Goal: Information Seeking & Learning: Learn about a topic

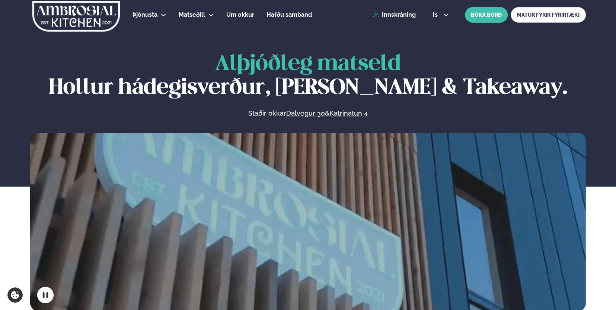
scroll to position [5, 0]
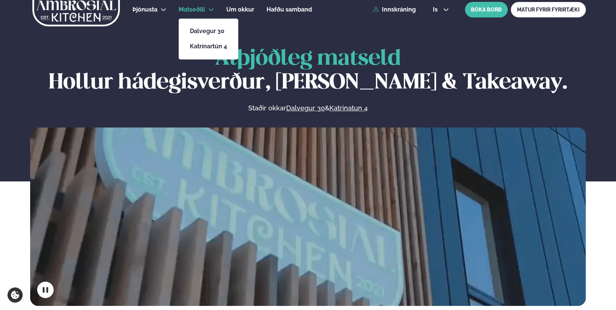
click at [197, 12] on span "Matseðill" at bounding box center [192, 9] width 26 height 7
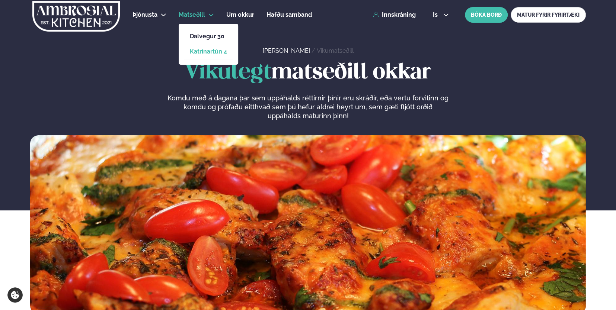
click at [197, 53] on link "Katrínartún 4" at bounding box center [208, 52] width 37 height 6
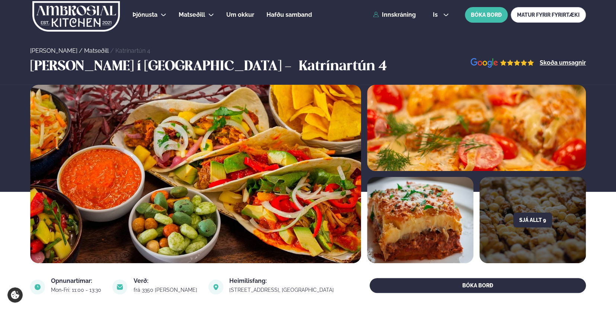
drag, startPoint x: 615, startPoint y: 29, endPoint x: 618, endPoint y: 60, distance: 31.0
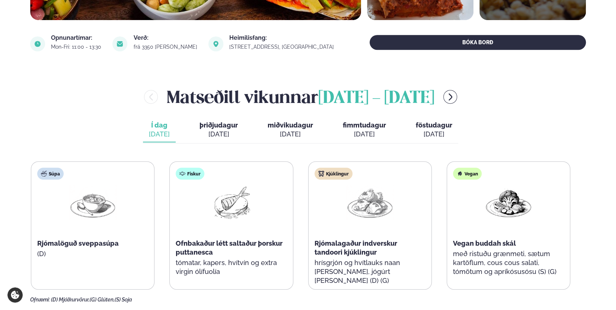
scroll to position [246, 0]
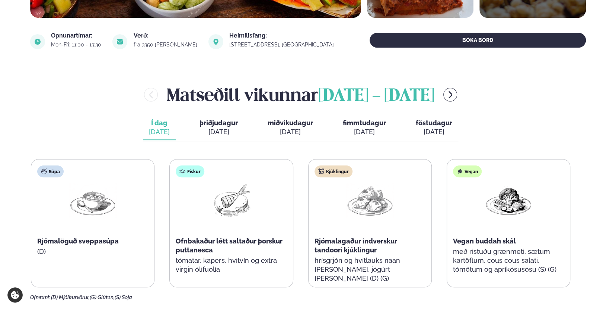
click at [223, 119] on span "þriðjudagur" at bounding box center [219, 123] width 38 height 8
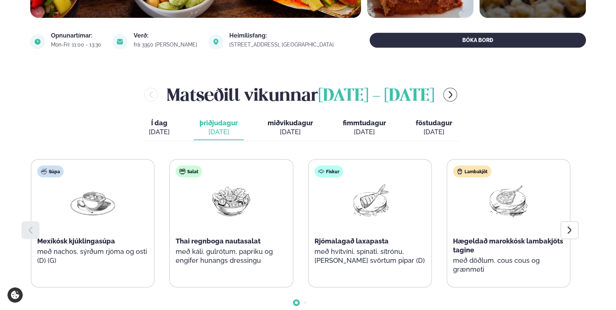
click at [240, 156] on div "Matseðill vikunnar [DATE] - [DATE] Í dag Í d. [DATE] þriðjudagur þri. [DATE] mi…" at bounding box center [308, 201] width 556 height 237
click at [253, 185] on img at bounding box center [231, 201] width 48 height 35
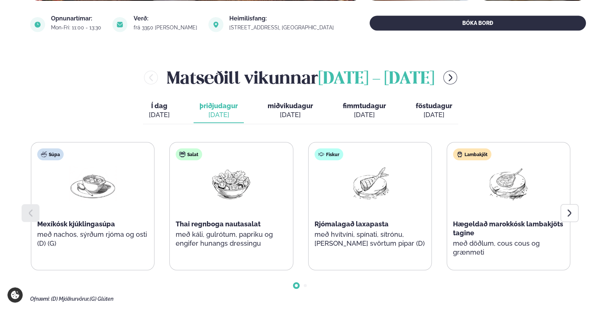
scroll to position [244, 0]
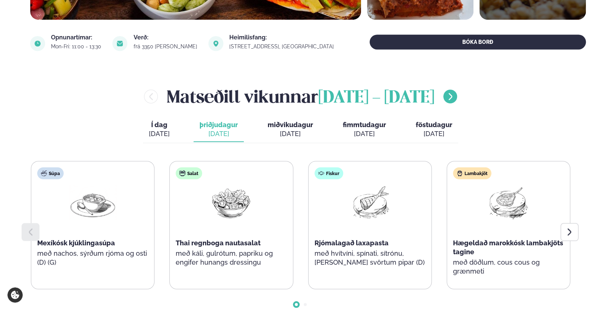
click at [452, 98] on icon "menu-btn-right" at bounding box center [451, 96] width 4 height 7
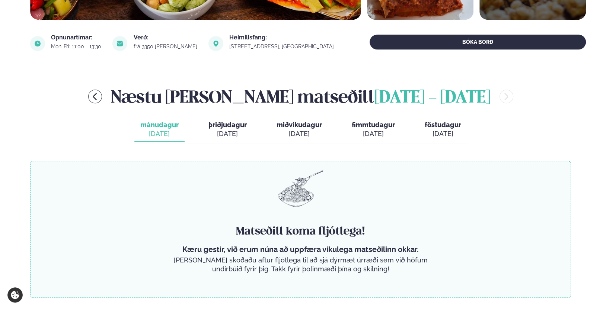
click at [222, 131] on div "[DATE]" at bounding box center [227, 134] width 38 height 9
click at [167, 134] on div "[DATE]" at bounding box center [159, 134] width 38 height 9
click at [99, 99] on icon "menu-btn-left" at bounding box center [94, 96] width 9 height 9
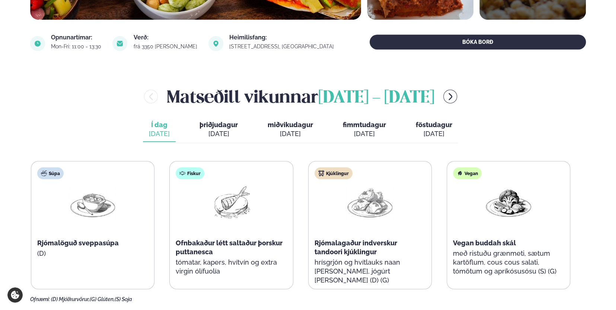
drag, startPoint x: 195, startPoint y: 125, endPoint x: 200, endPoint y: 128, distance: 5.7
click at [196, 127] on button "þriðjudagur þri. [DATE]" at bounding box center [219, 130] width 50 height 25
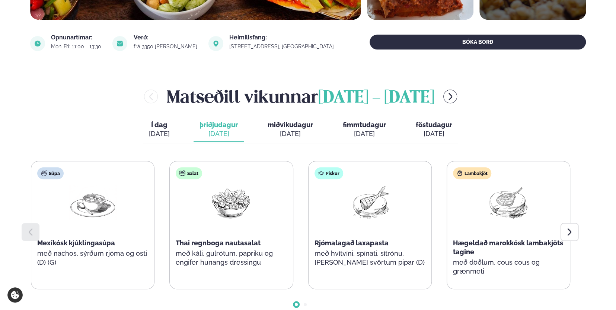
click at [282, 130] on div "[DATE]" at bounding box center [290, 134] width 45 height 9
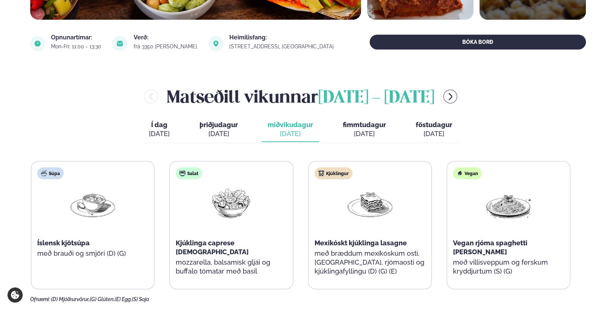
click at [354, 125] on span "fimmtudagur" at bounding box center [364, 125] width 43 height 8
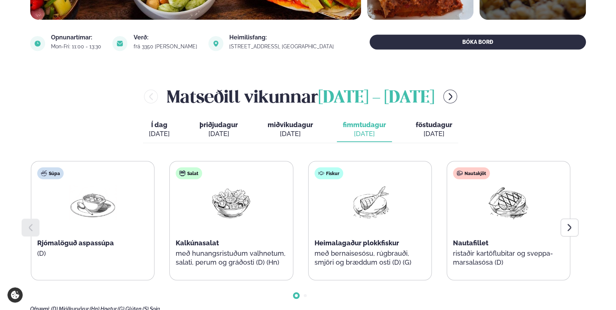
click at [431, 126] on span "föstudagur" at bounding box center [434, 125] width 36 height 8
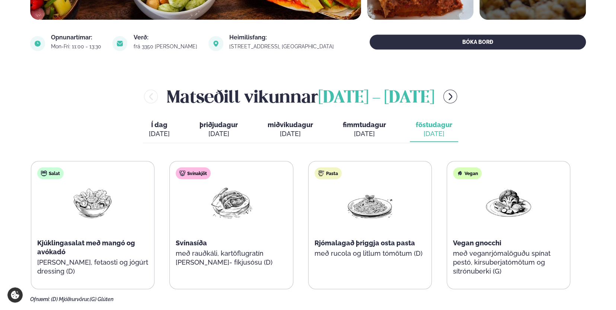
click at [205, 132] on div "[DATE]" at bounding box center [219, 134] width 38 height 9
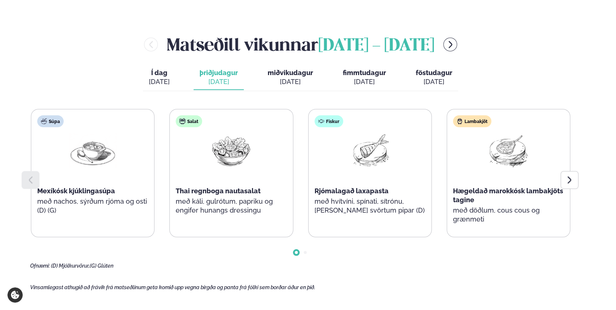
scroll to position [320, 0]
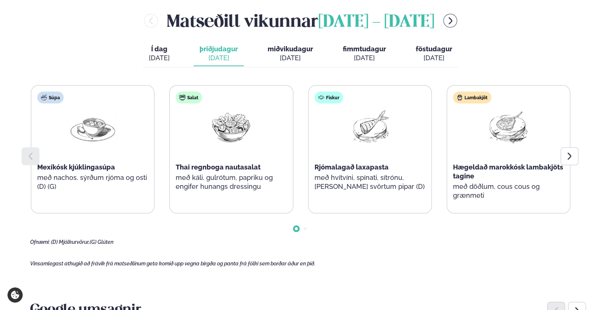
click at [304, 229] on span "Go to slide 2" at bounding box center [305, 228] width 3 height 3
